Goal: Task Accomplishment & Management: Use online tool/utility

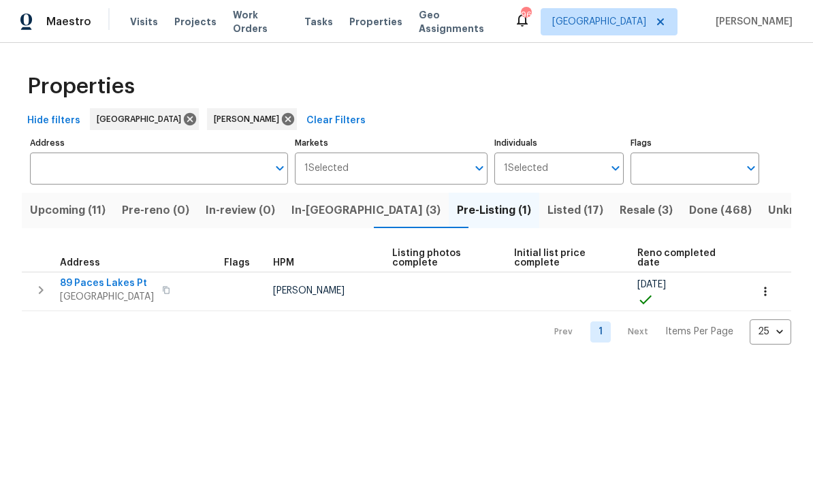
click at [90, 289] on span "89 Paces Lakes Pt" at bounding box center [107, 283] width 94 height 14
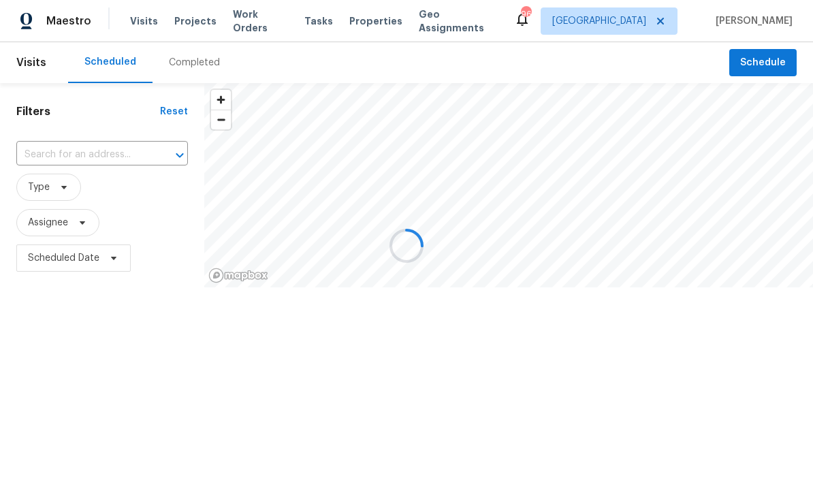
scroll to position [1, 0]
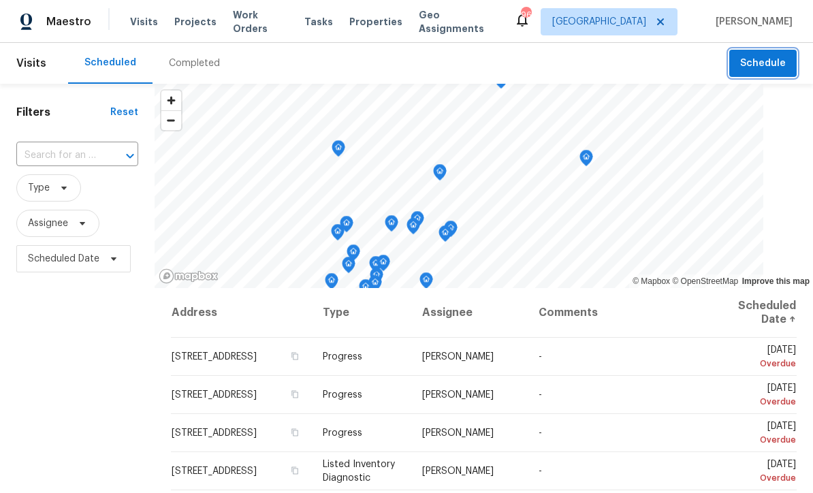
click at [783, 55] on span "Schedule" at bounding box center [763, 63] width 46 height 17
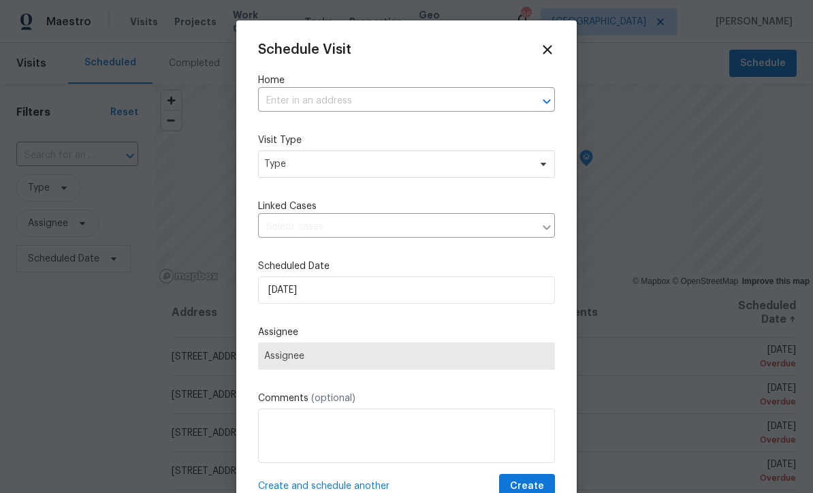
click at [280, 95] on input "text" at bounding box center [387, 101] width 259 height 21
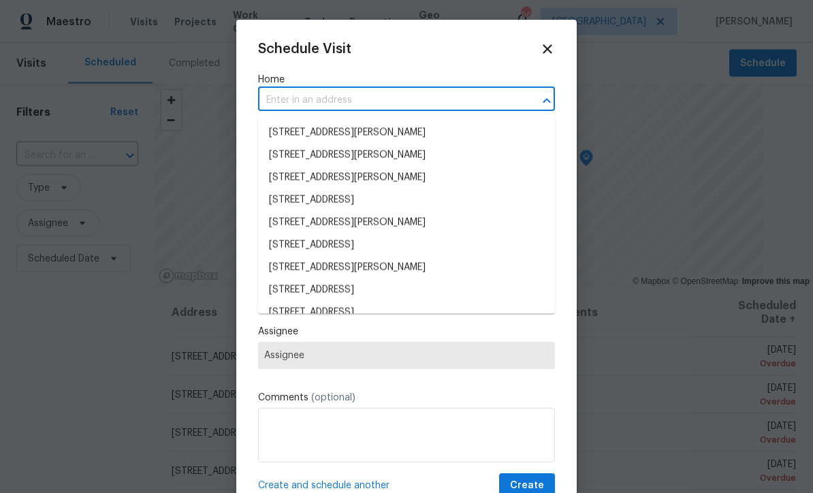
click at [284, 97] on input "text" at bounding box center [387, 101] width 259 height 21
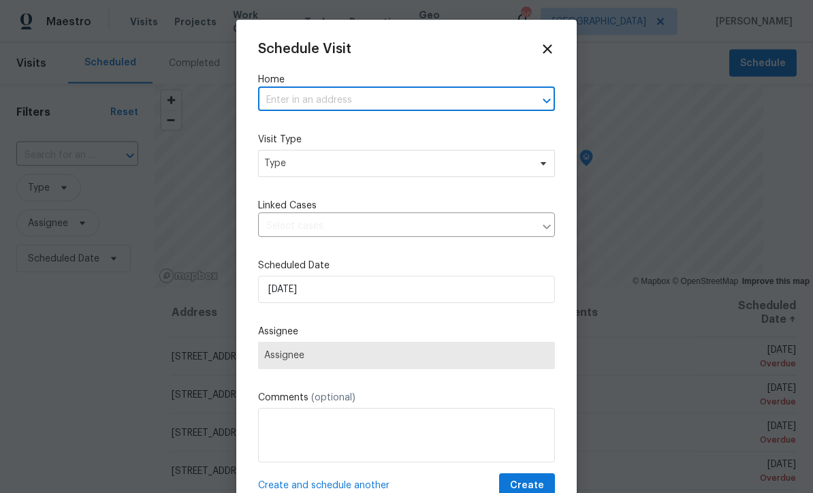
paste input "89 Paces Lakes Pt Dallas, GA 30157"
type input "89 Paces Lakes Pt Dallas, GA 30157"
click at [299, 133] on li "89 Paces Lakes Pt, Dallas, GA 30157" at bounding box center [406, 132] width 297 height 22
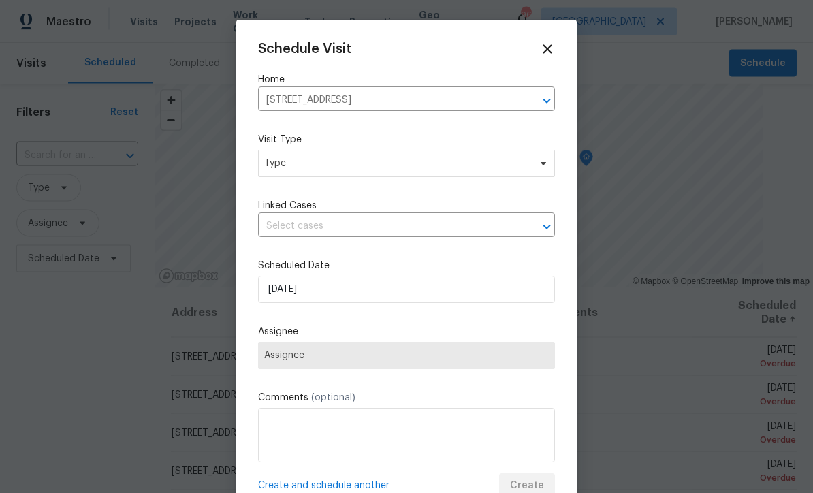
scroll to position [1, 0]
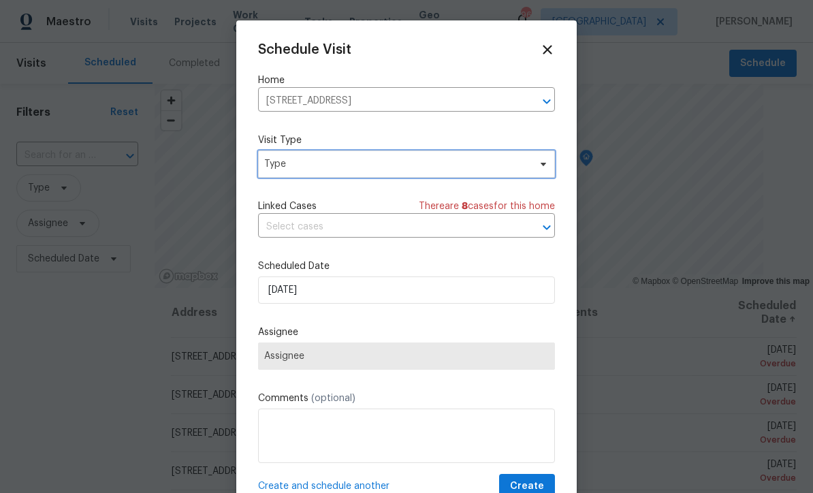
click at [295, 164] on span "Type" at bounding box center [396, 164] width 265 height 14
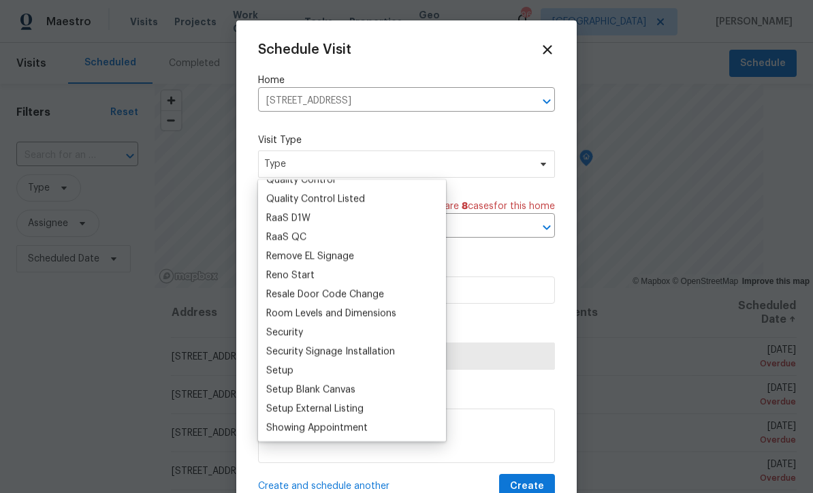
scroll to position [0, 0]
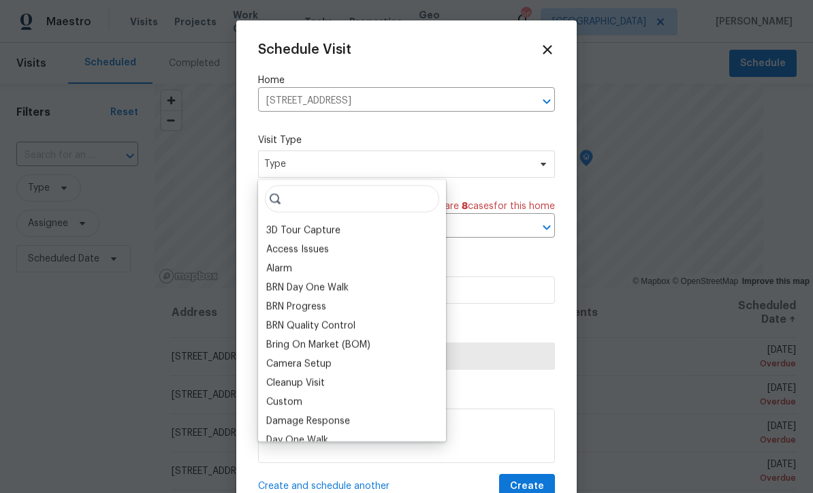
click at [283, 332] on div "BRN Quality Control" at bounding box center [352, 325] width 180 height 19
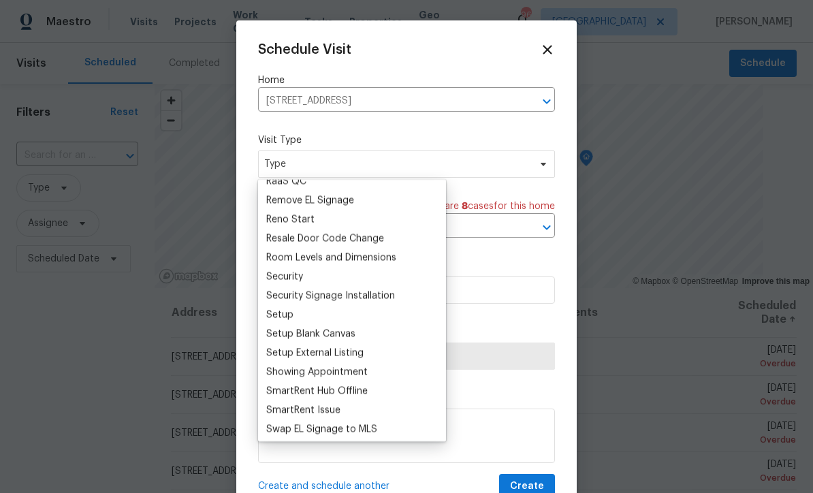
scroll to position [981, 0]
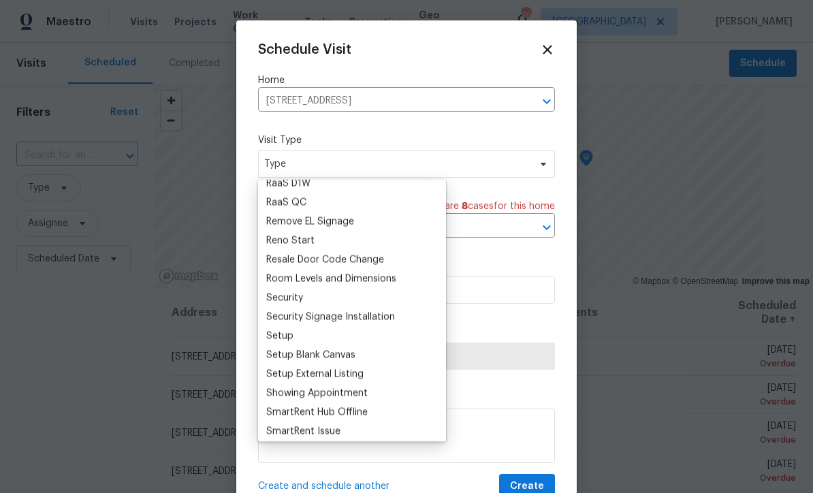
click at [280, 292] on div "Security" at bounding box center [284, 298] width 37 height 14
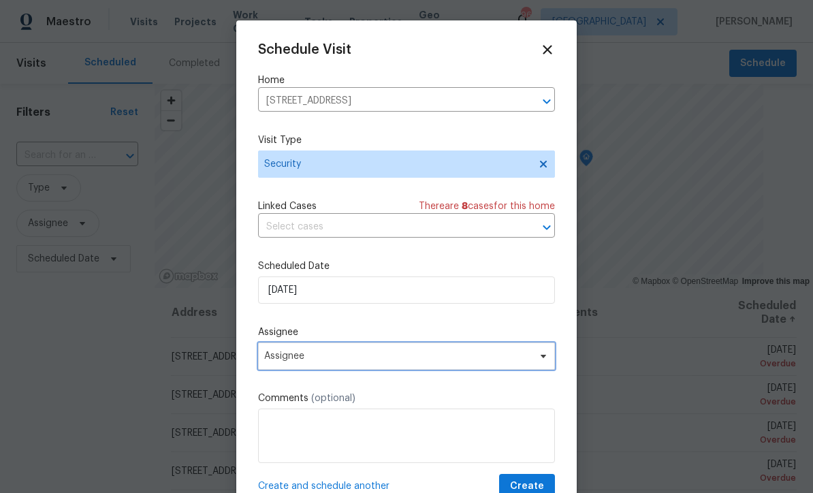
click at [288, 366] on span "Assignee" at bounding box center [406, 355] width 297 height 27
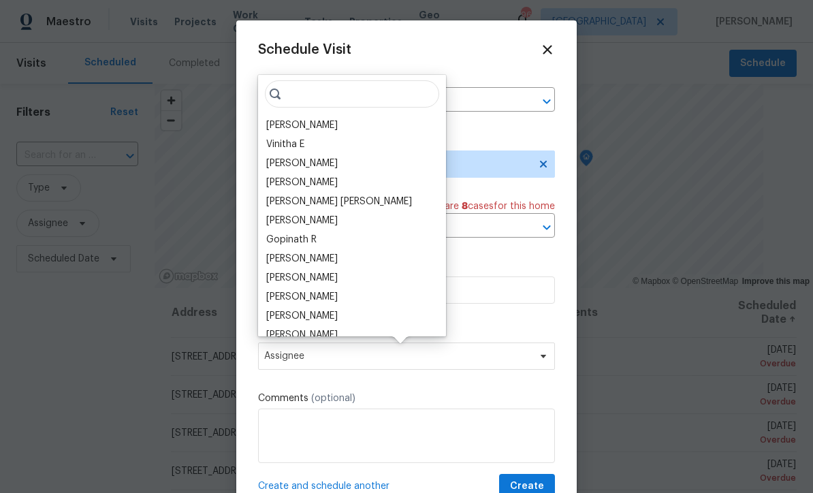
scroll to position [0, 0]
click at [284, 123] on div "[PERSON_NAME]" at bounding box center [301, 125] width 71 height 14
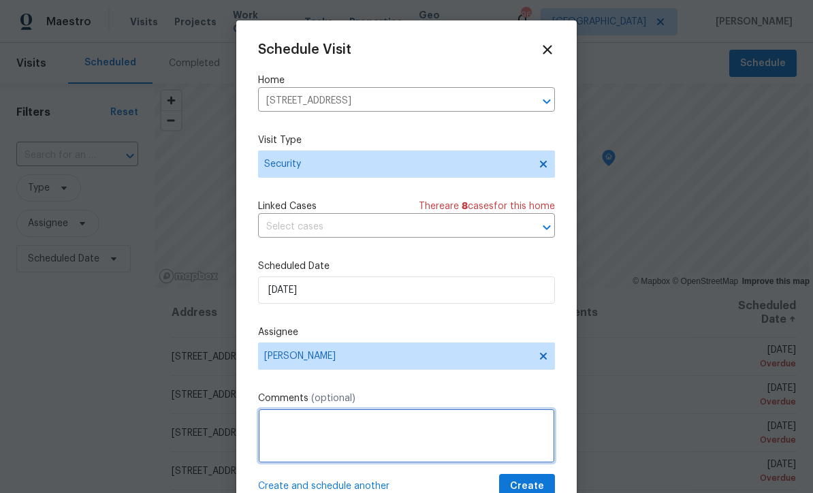
click at [272, 428] on textarea at bounding box center [406, 435] width 297 height 54
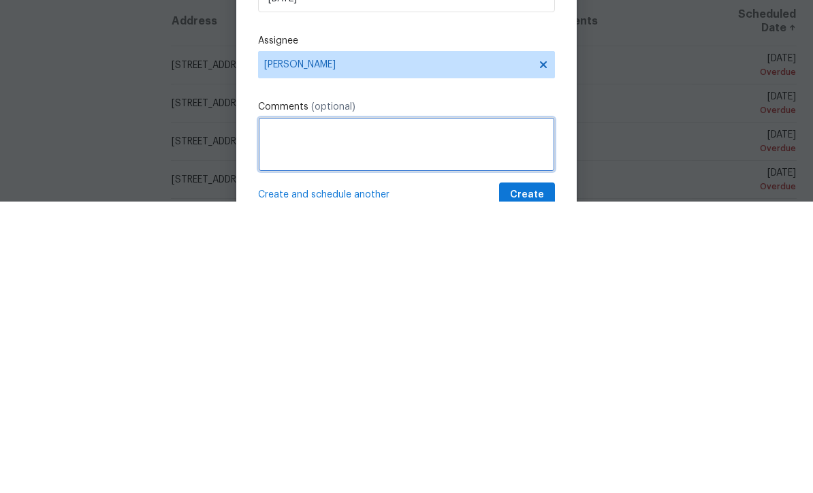
paste textarea "An incident report was created! Property: 89 Paces Lakes Pt, Dallas, GA 30157 L…"
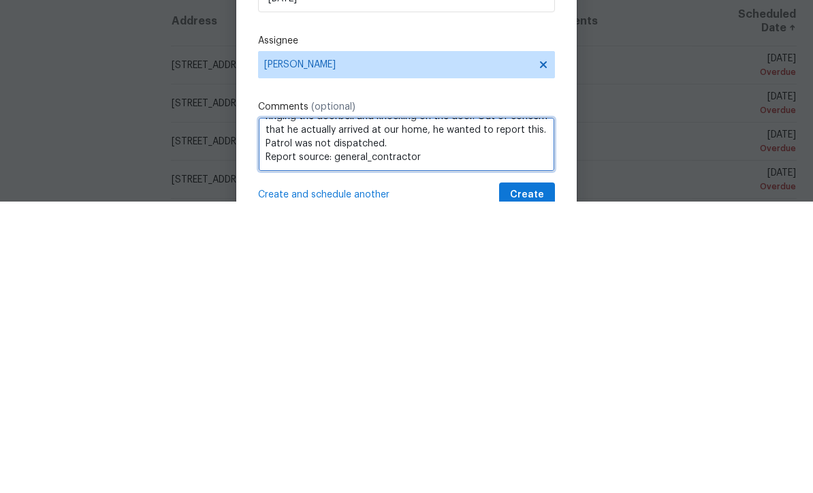
type textarea "An incident report was created! Property: 89 Paces Lakes Pt, Dallas, GA 30157 L…"
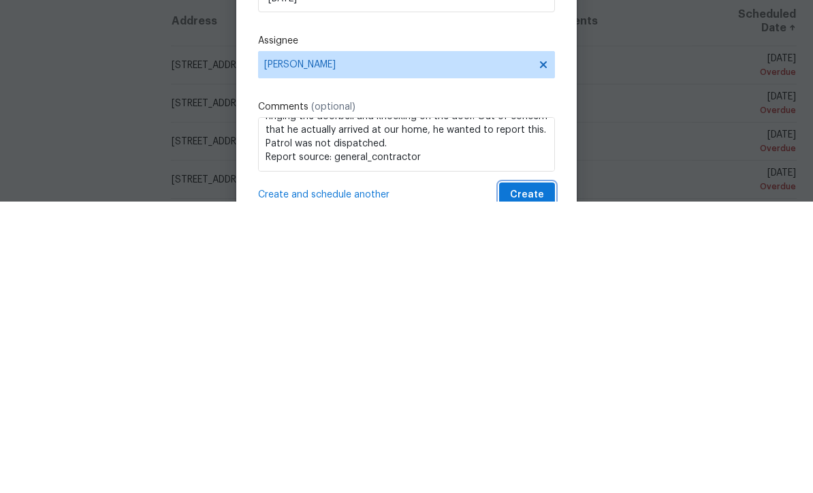
click at [532, 478] on span "Create" at bounding box center [527, 486] width 34 height 17
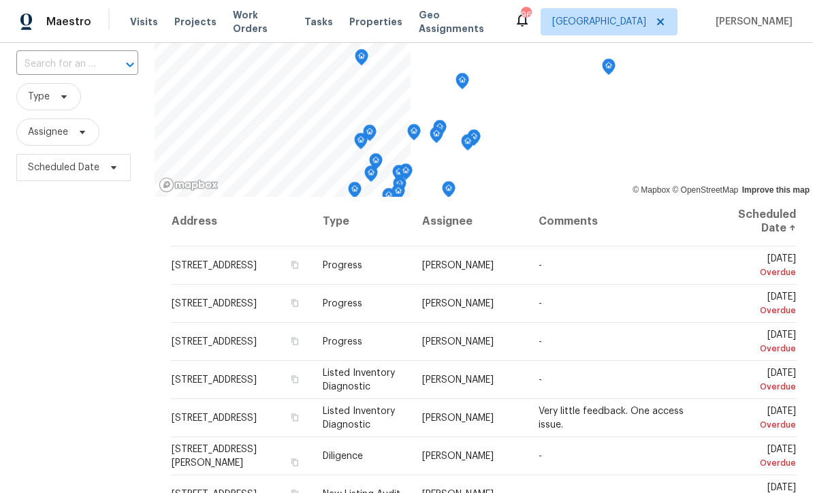
scroll to position [0, 0]
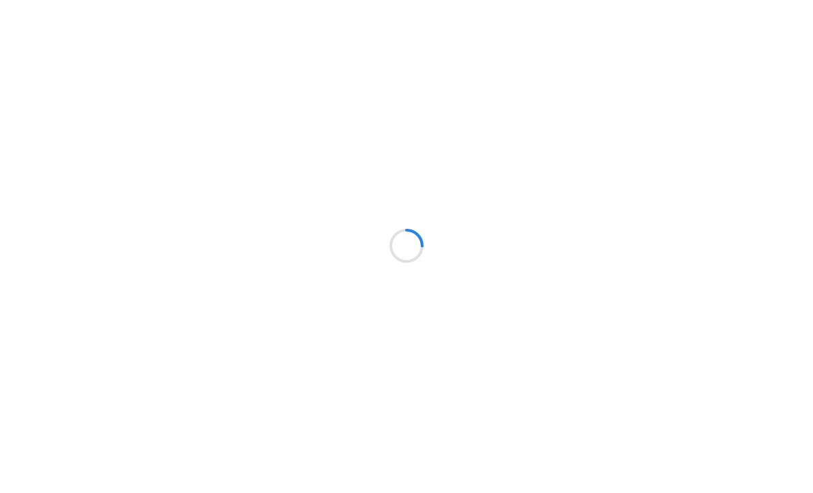
scroll to position [1, 0]
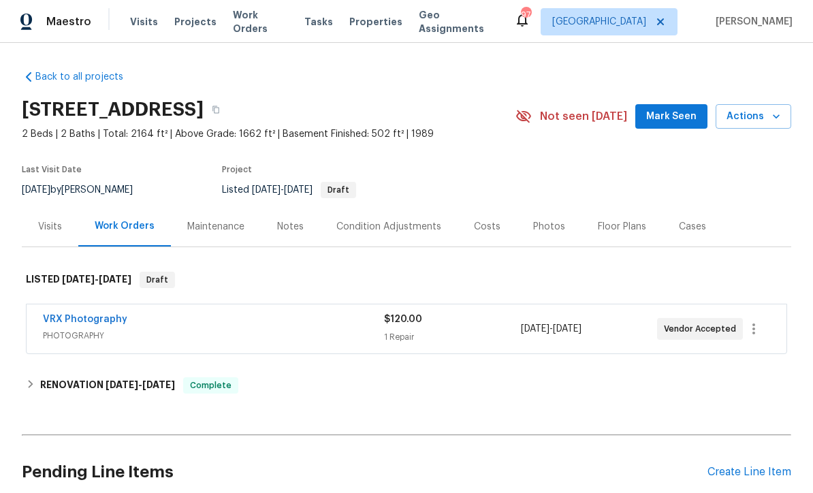
click at [537, 224] on div "Photos" at bounding box center [549, 227] width 32 height 14
